Goal: Task Accomplishment & Management: Complete application form

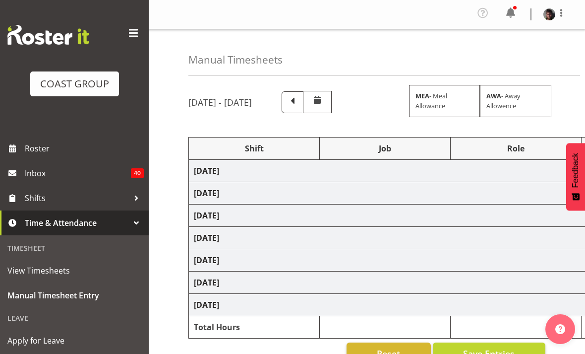
scroll to position [123, 0]
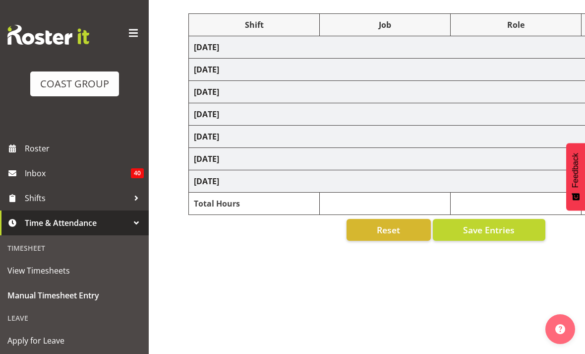
click at [48, 293] on span "Manual Timesheet Entry" at bounding box center [74, 295] width 134 height 15
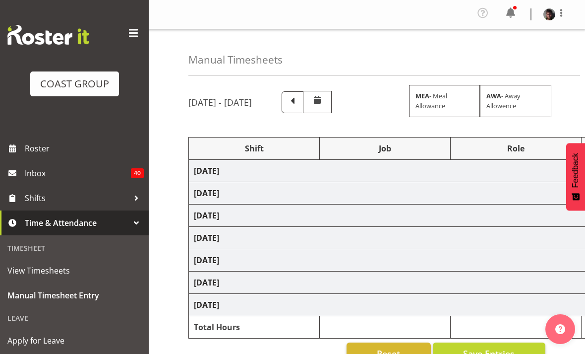
select select "50819"
select select "47"
select select "50819"
select select "47"
select select "50819"
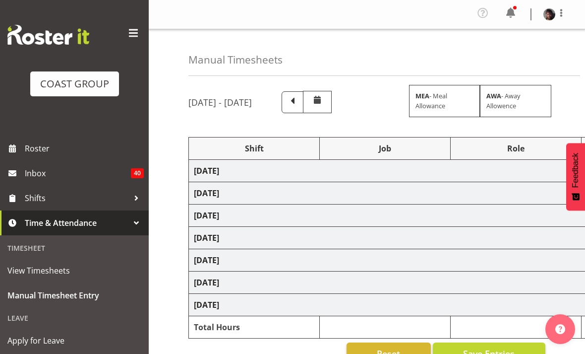
select select "47"
select select "50819"
select select "47"
select select "73746"
select select "9869"
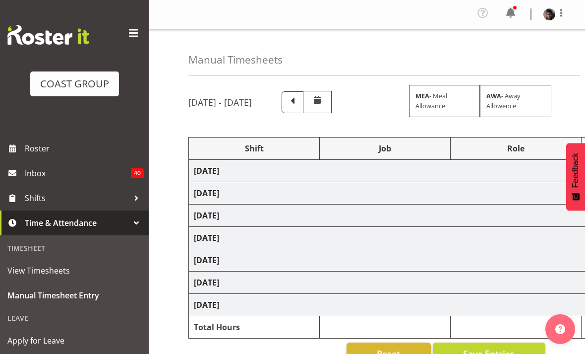
select select "50819"
select select "47"
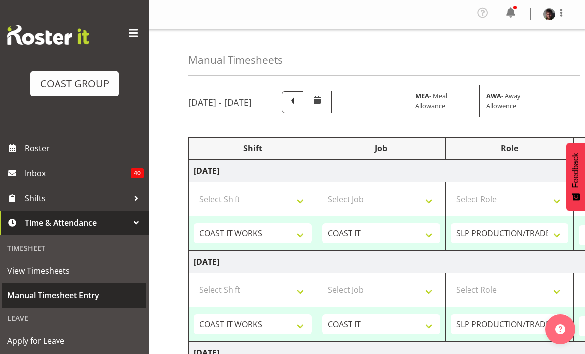
click at [63, 286] on link "Manual Timesheet Entry" at bounding box center [74, 295] width 144 height 25
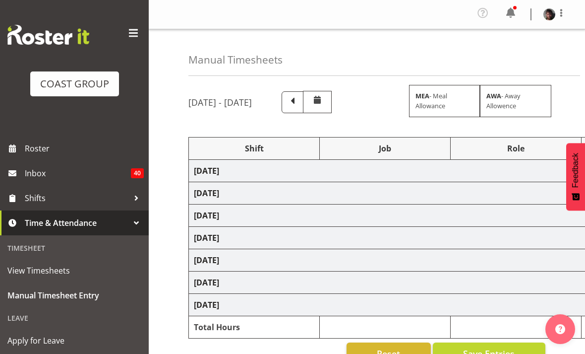
scroll to position [7, 0]
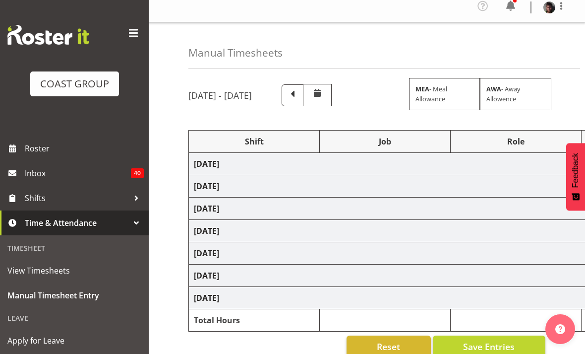
select select "50819"
select select "47"
select select "50819"
select select "47"
select select "50819"
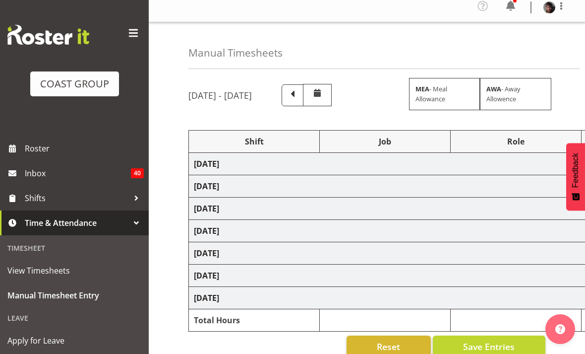
select select "47"
select select "50819"
select select "47"
select select "73746"
select select "9869"
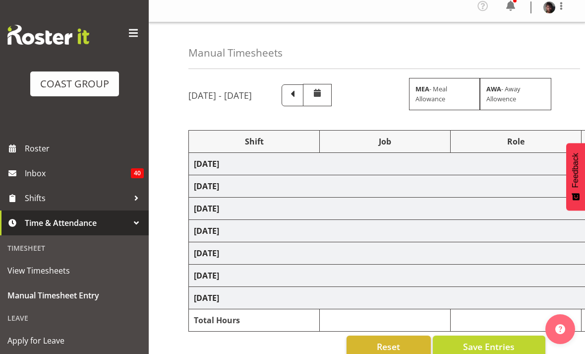
select select "50819"
select select "47"
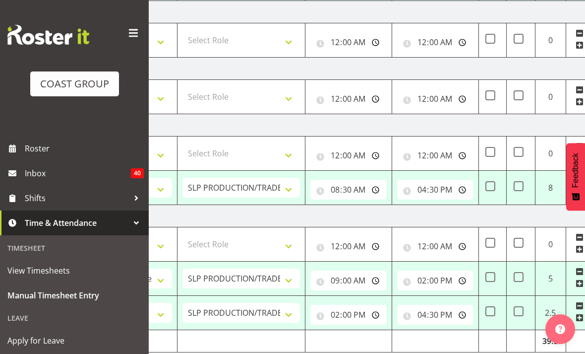
scroll to position [0, 275]
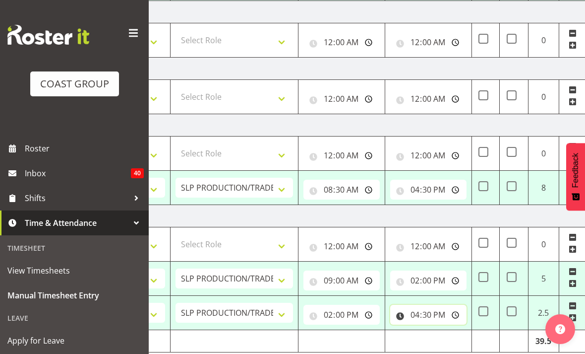
click at [438, 311] on input "16:30:00" at bounding box center [428, 314] width 76 height 20
type input "20:30:00"
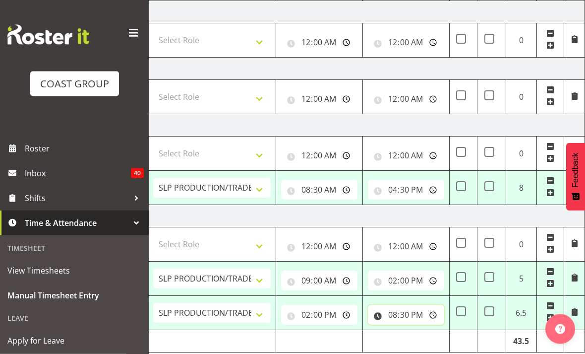
scroll to position [0, 298]
click at [414, 193] on input "16:30:00" at bounding box center [406, 190] width 76 height 20
type input "20:30:00"
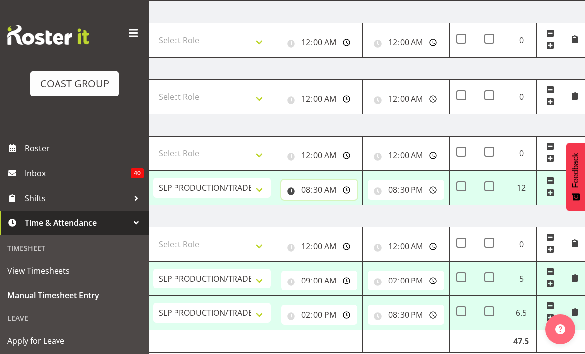
click at [330, 190] on input "08:30:00" at bounding box center [319, 189] width 76 height 20
type input "08:00:00"
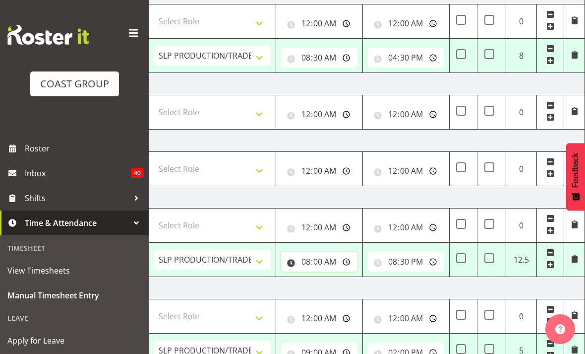
scroll to position [358, 0]
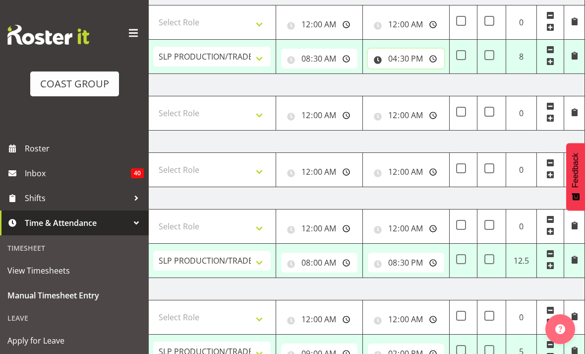
click at [415, 50] on input "16:30:00" at bounding box center [406, 59] width 76 height 20
type input "18:30:00"
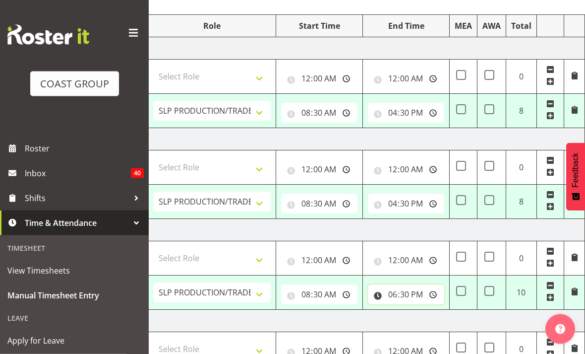
scroll to position [112, 0]
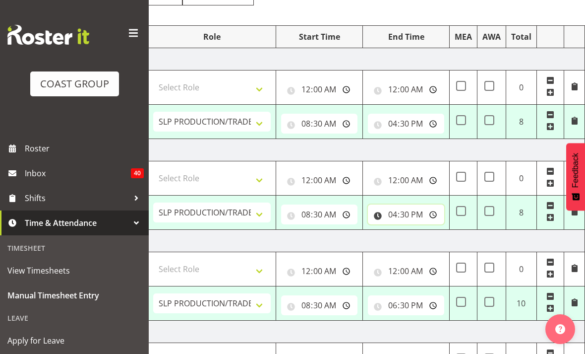
click at [407, 215] on input "16:30:00" at bounding box center [406, 214] width 76 height 20
type input "19:30:00"
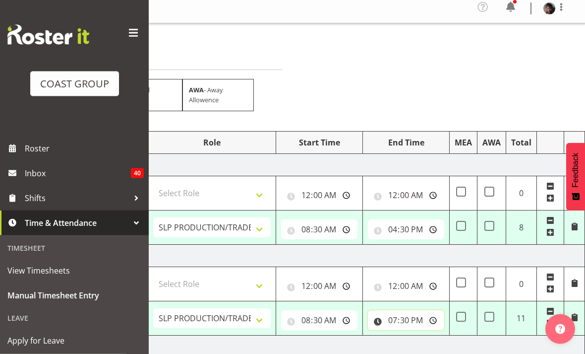
scroll to position [0, 0]
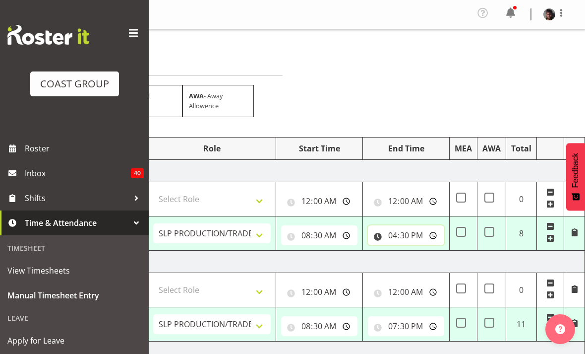
click at [419, 232] on input "16:30:00" at bounding box center [406, 235] width 76 height 20
type input "20:30:00"
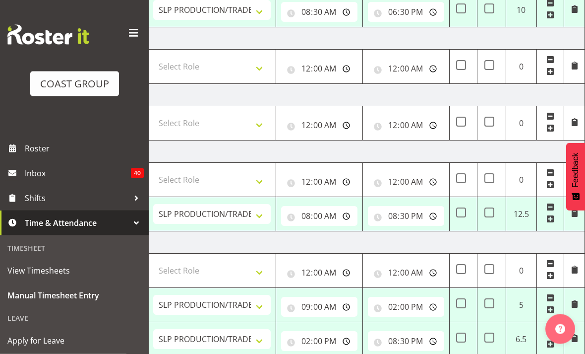
scroll to position [431, 0]
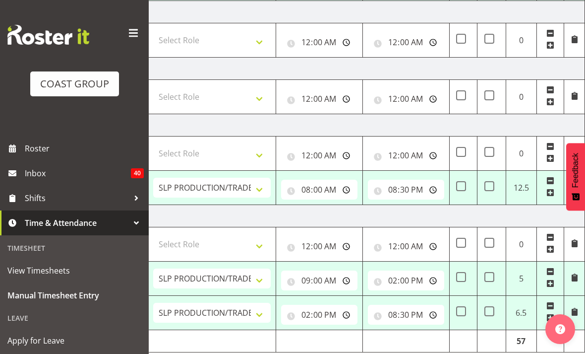
select select "50819"
select select "47"
type input "08:30:00"
type input "20:30:00"
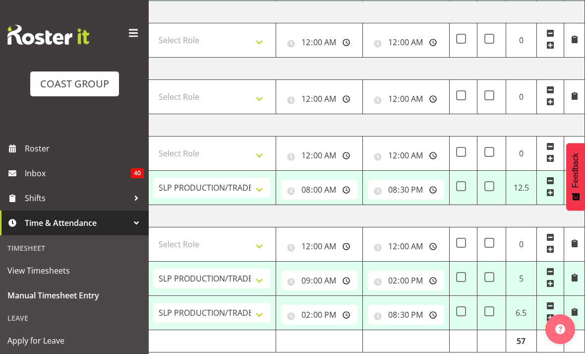
select select "50819"
select select "47"
type input "08:30:00"
type input "19:30:00"
select select "50819"
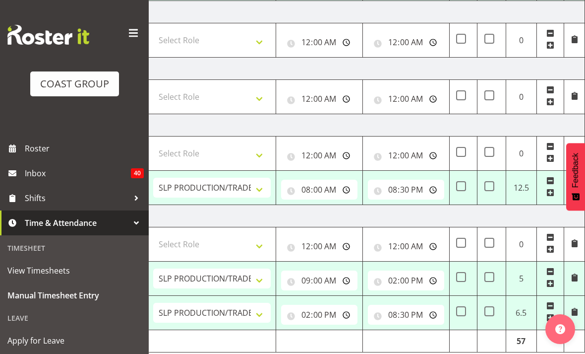
select select "47"
type input "08:30:00"
type input "18:30:00"
select select "50819"
select select "47"
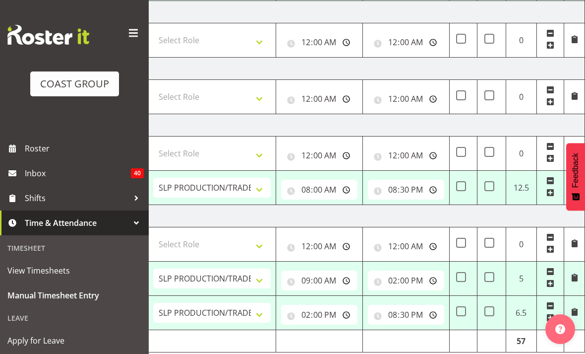
type input "08:00:00"
type input "20:30:00"
select select "73746"
select select "9869"
type input "09:00:00"
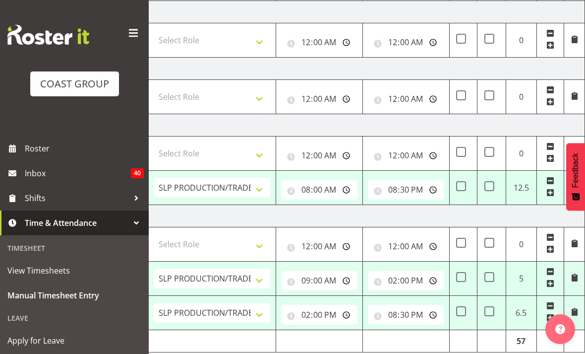
type input "14:00:00"
select select "50819"
select select "47"
type input "14:00:00"
type input "20:30:00"
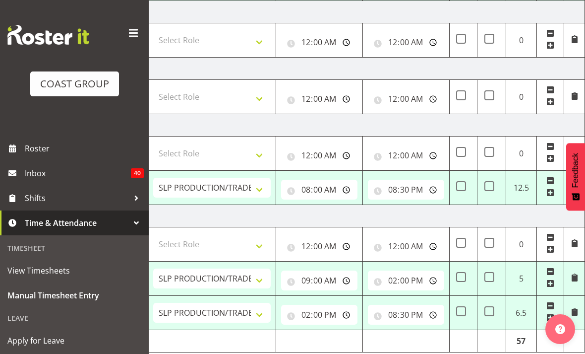
select select "50819"
select select "47"
select select "50819"
select select "47"
select select "50819"
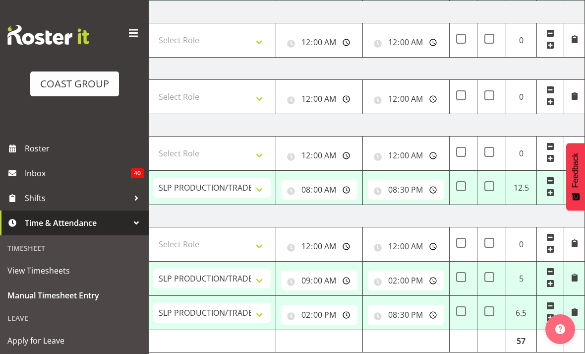
select select "47"
select select "73746"
select select "9869"
select select "50819"
select select "47"
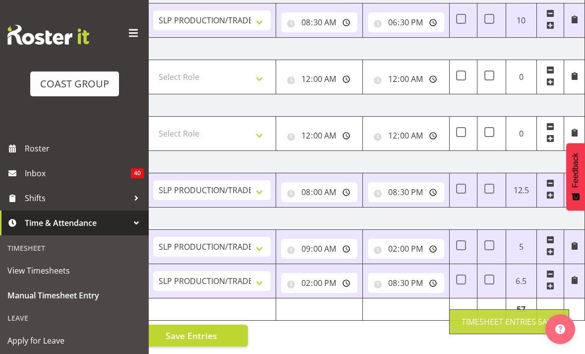
scroll to position [260, 0]
